Goal: Task Accomplishment & Management: Manage account settings

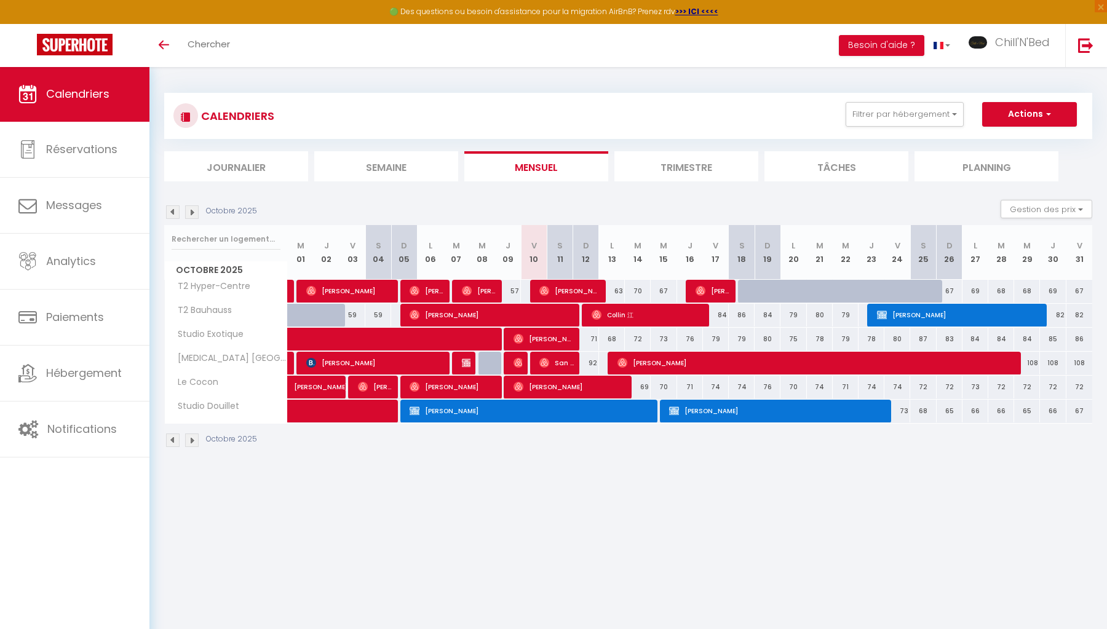
click at [950, 291] on div "67" at bounding box center [950, 291] width 26 height 23
type input "67"
type input "Dim 26 Octobre 2025"
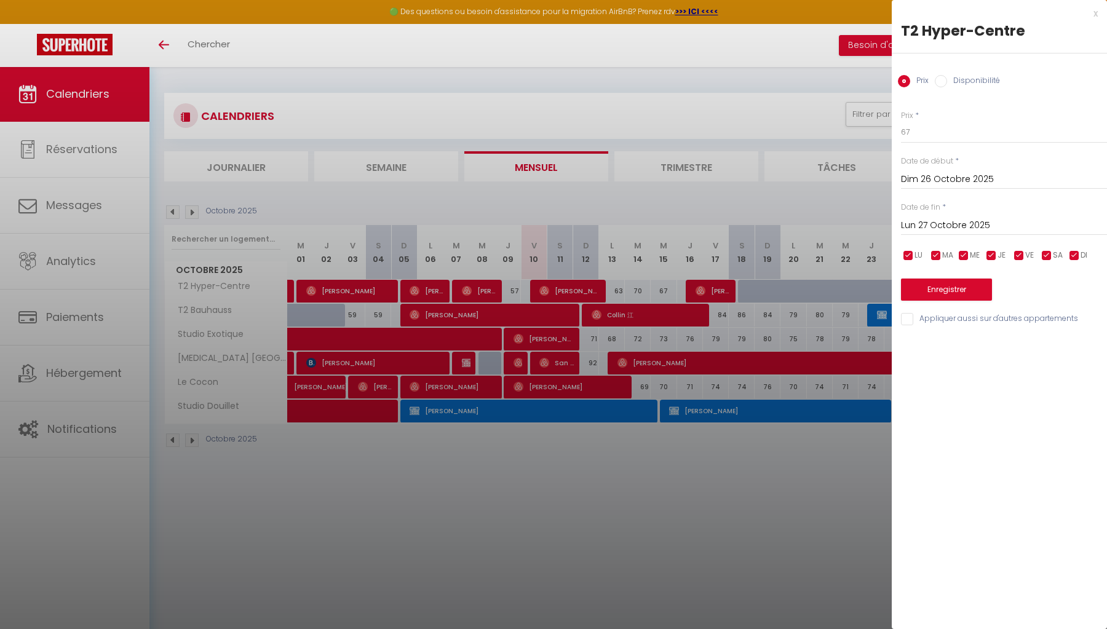
click at [950, 220] on input "Lun 27 Octobre 2025" at bounding box center [1004, 226] width 206 height 16
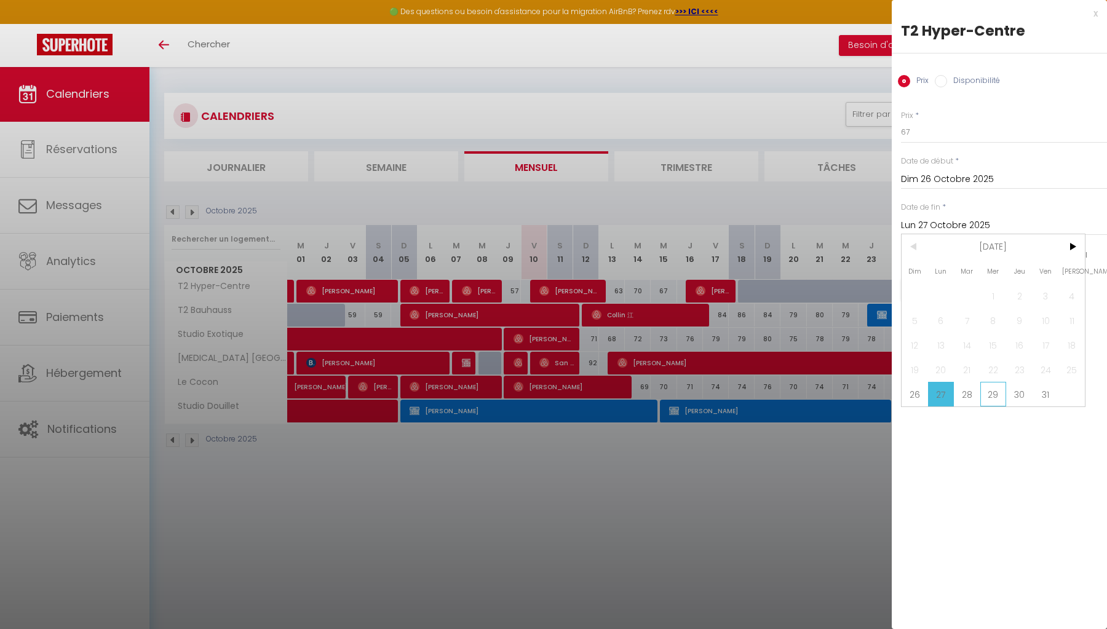
click at [986, 397] on span "29" at bounding box center [993, 394] width 26 height 25
type input "Mer 29 Octobre 2025"
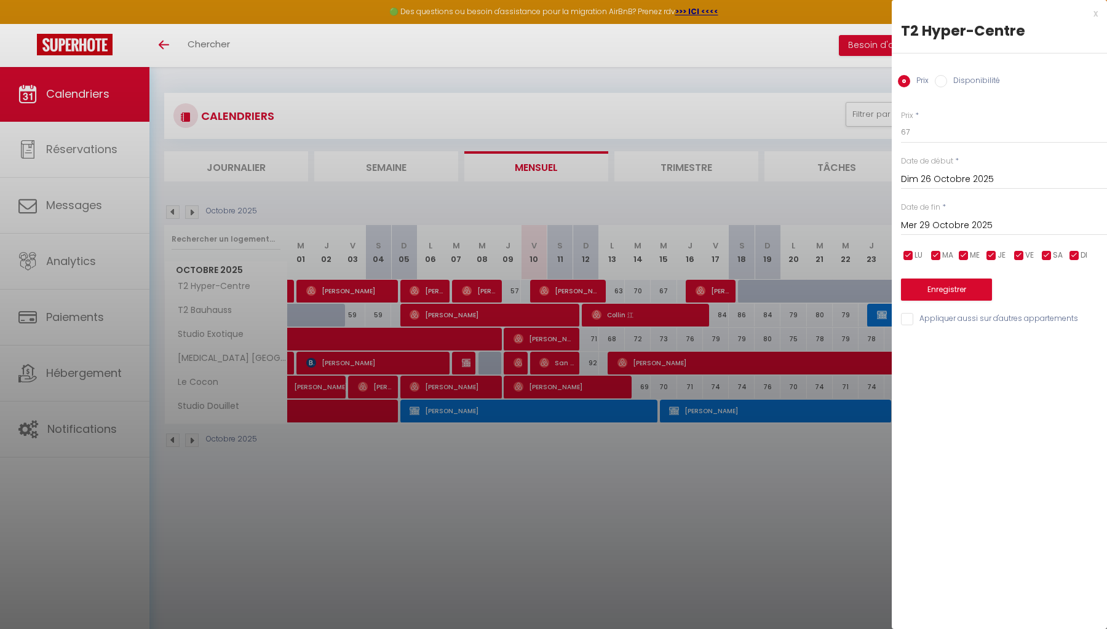
click at [943, 81] on input "Disponibilité" at bounding box center [941, 81] width 12 height 12
radio input "true"
radio input "false"
select select "0"
click at [951, 293] on button "Enregistrer" at bounding box center [946, 291] width 91 height 22
